Goal: Information Seeking & Learning: Understand process/instructions

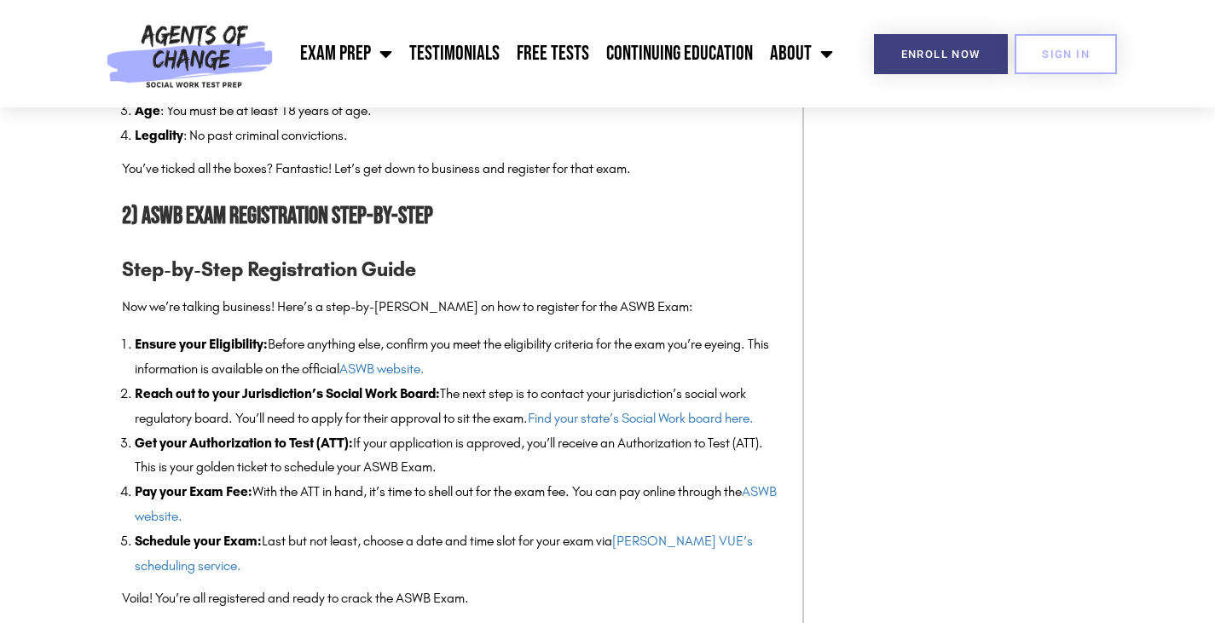
scroll to position [1736, 0]
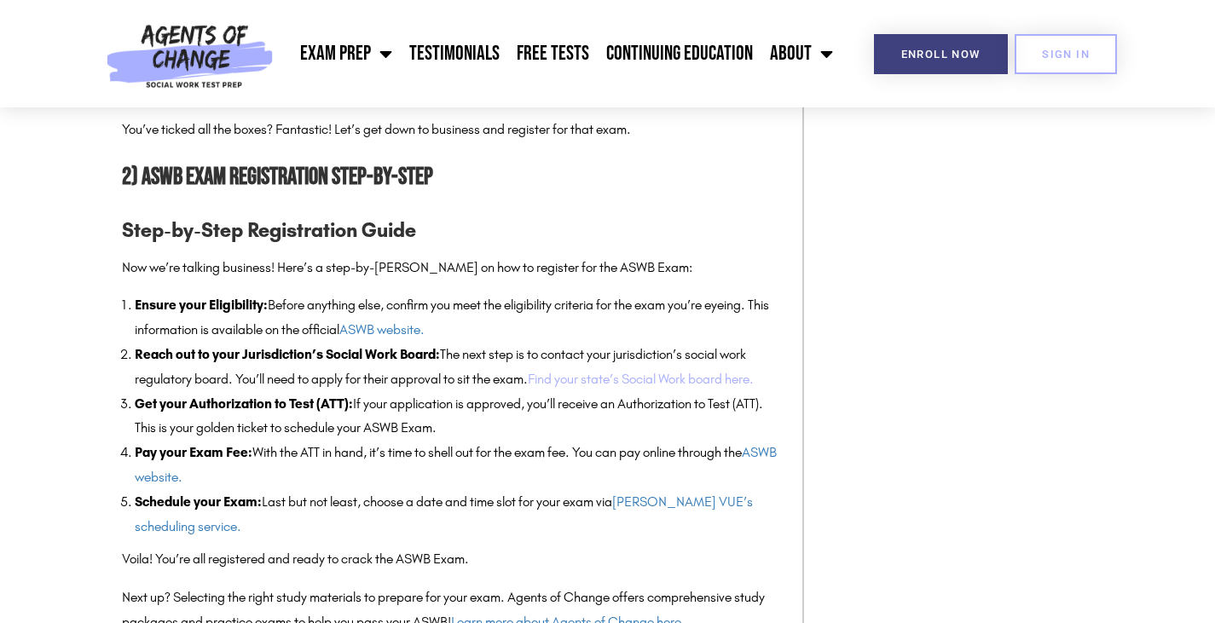
click at [618, 387] on link "Find your state’s Social Work board here." at bounding box center [641, 379] width 226 height 16
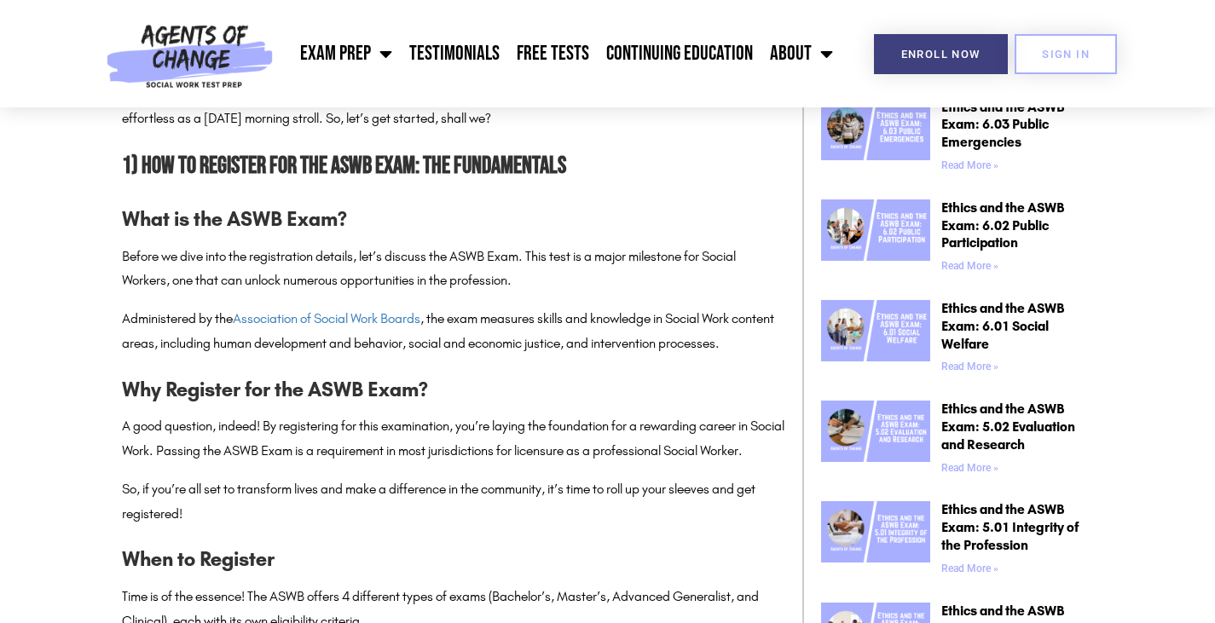
scroll to position [884, 0]
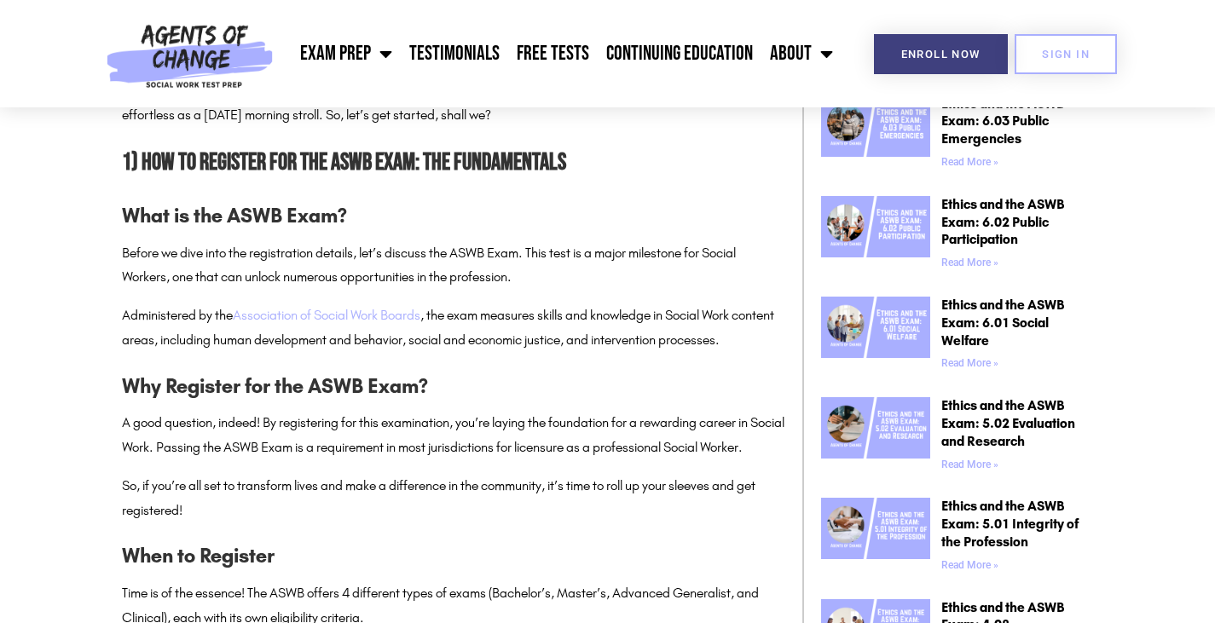
click at [336, 314] on link "Association of Social Work Boards" at bounding box center [327, 315] width 188 height 16
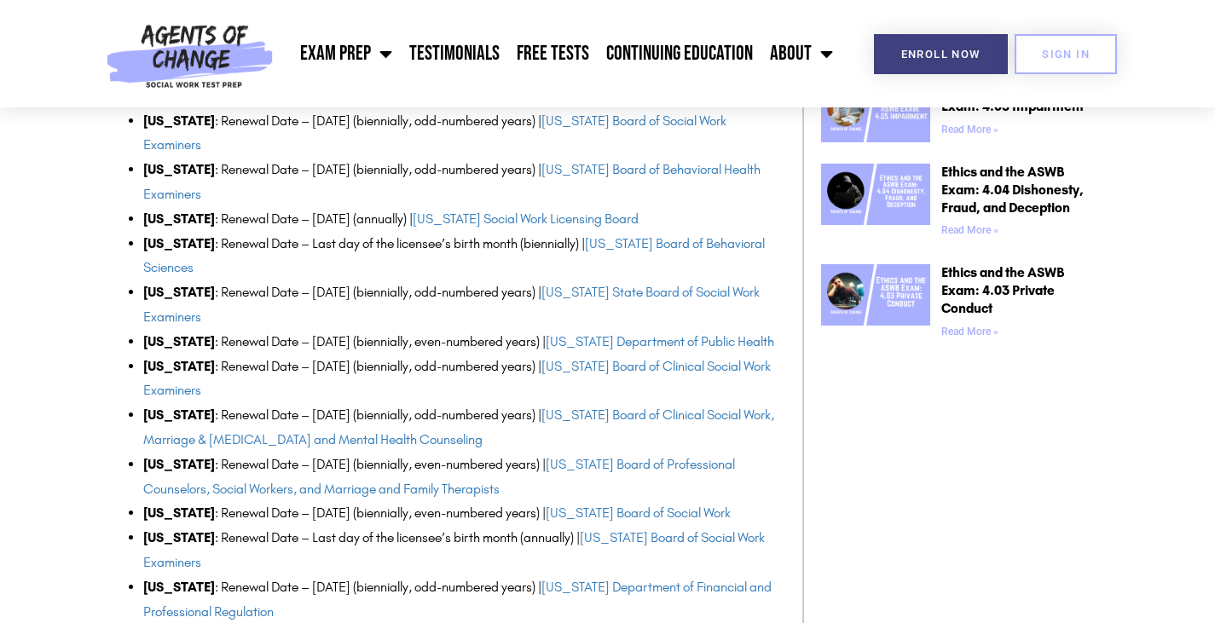
scroll to position [1279, 0]
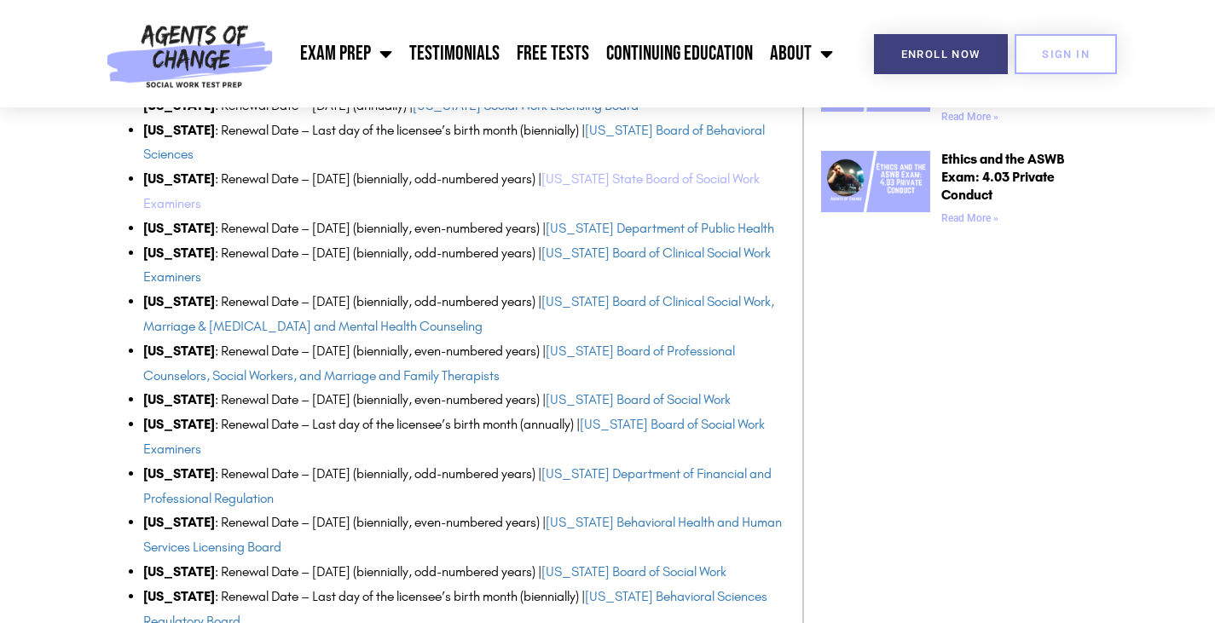
click at [645, 170] on link "Colorado State Board of Social Work Examiners" at bounding box center [451, 190] width 616 height 41
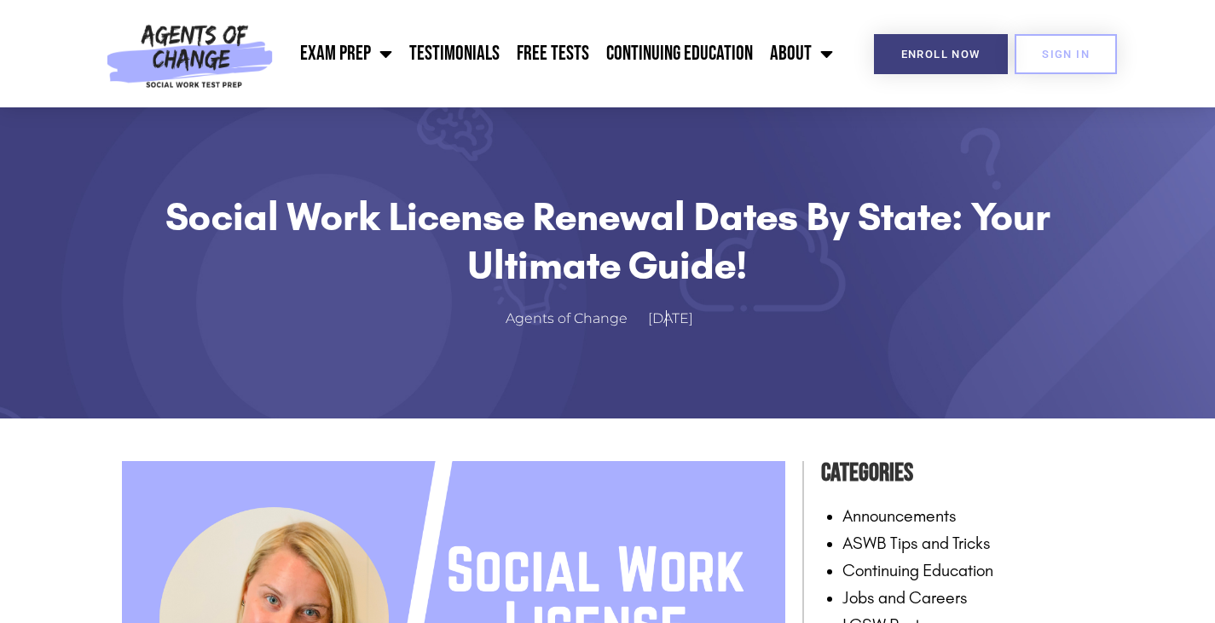
scroll to position [0, 0]
